Goal: Complete application form: Complete application form

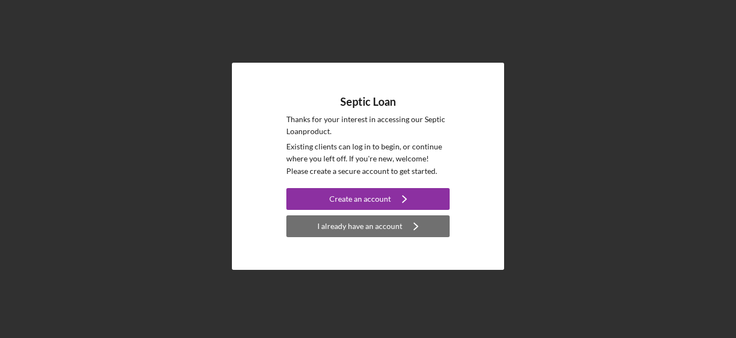
click at [363, 228] on div "I already have an account" at bounding box center [360, 226] width 85 height 22
click at [381, 228] on div "I already have an account" at bounding box center [360, 226] width 85 height 22
click at [349, 230] on div "I already have an account" at bounding box center [360, 226] width 85 height 22
click at [348, 231] on div "I already have an account" at bounding box center [360, 226] width 85 height 22
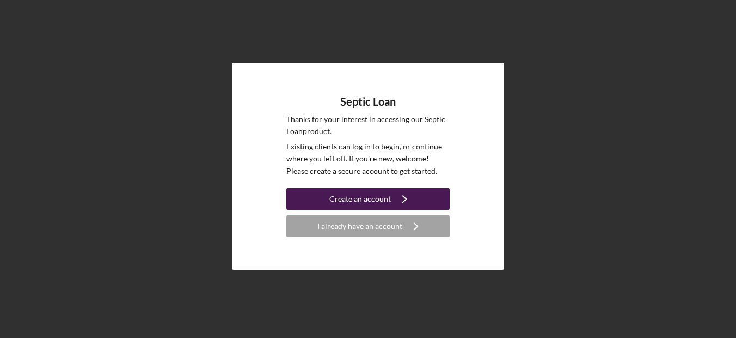
click at [355, 202] on div "Create an account" at bounding box center [361, 199] width 62 height 22
click at [357, 197] on div "Create an account" at bounding box center [361, 199] width 62 height 22
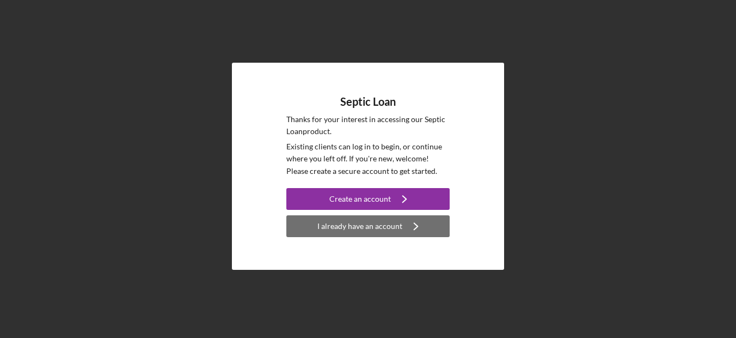
click at [364, 235] on div "I already have an account" at bounding box center [360, 226] width 85 height 22
